Goal: Information Seeking & Learning: Learn about a topic

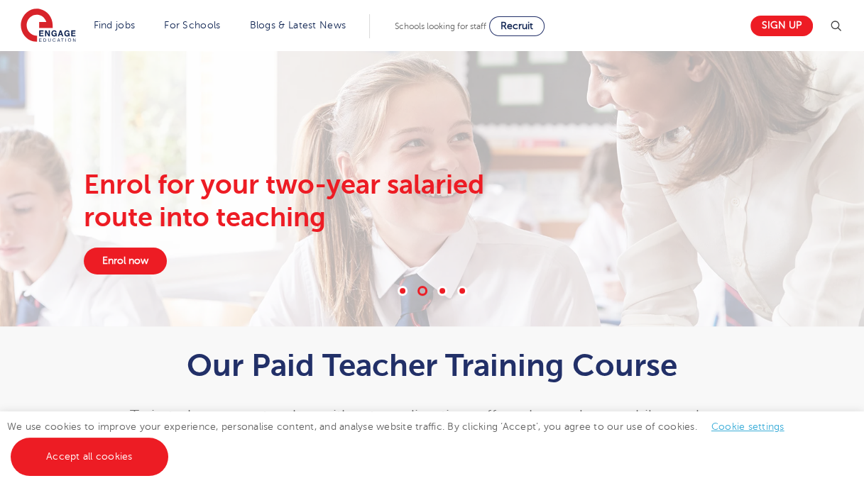
click at [14, 252] on div "Enrol for your two-year salaried route into teaching Enrol now" at bounding box center [431, 222] width 861 height 106
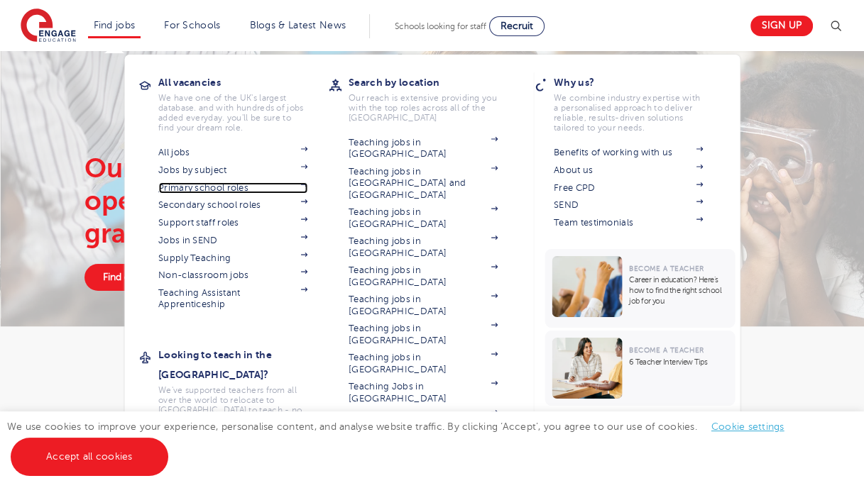
click at [195, 187] on link "Primary school roles" at bounding box center [232, 187] width 149 height 11
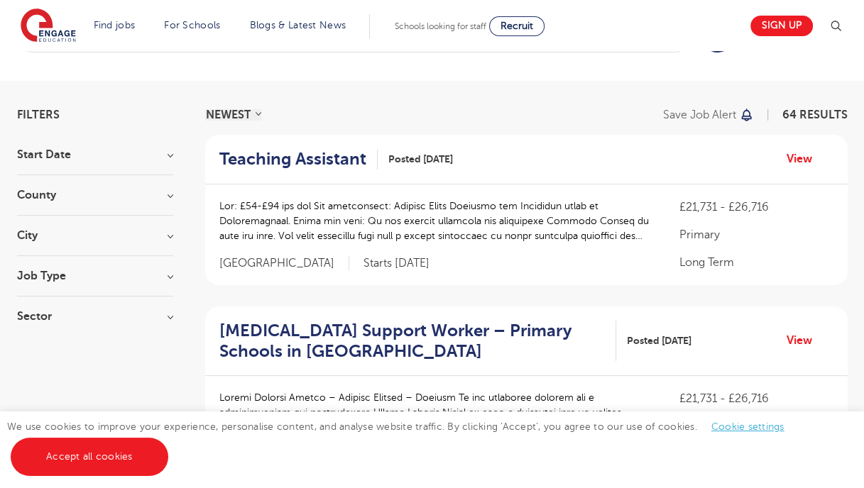
scroll to position [57, 0]
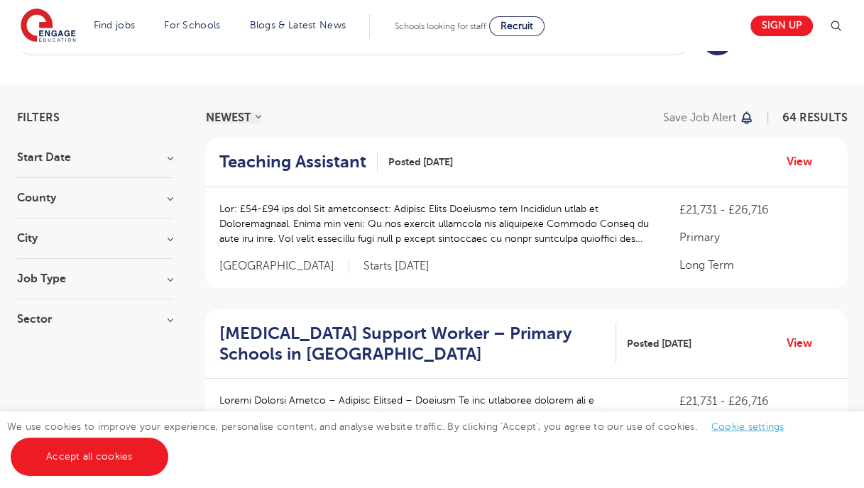
click at [148, 194] on h3 "County" at bounding box center [95, 197] width 156 height 11
